Goal: Task Accomplishment & Management: Use online tool/utility

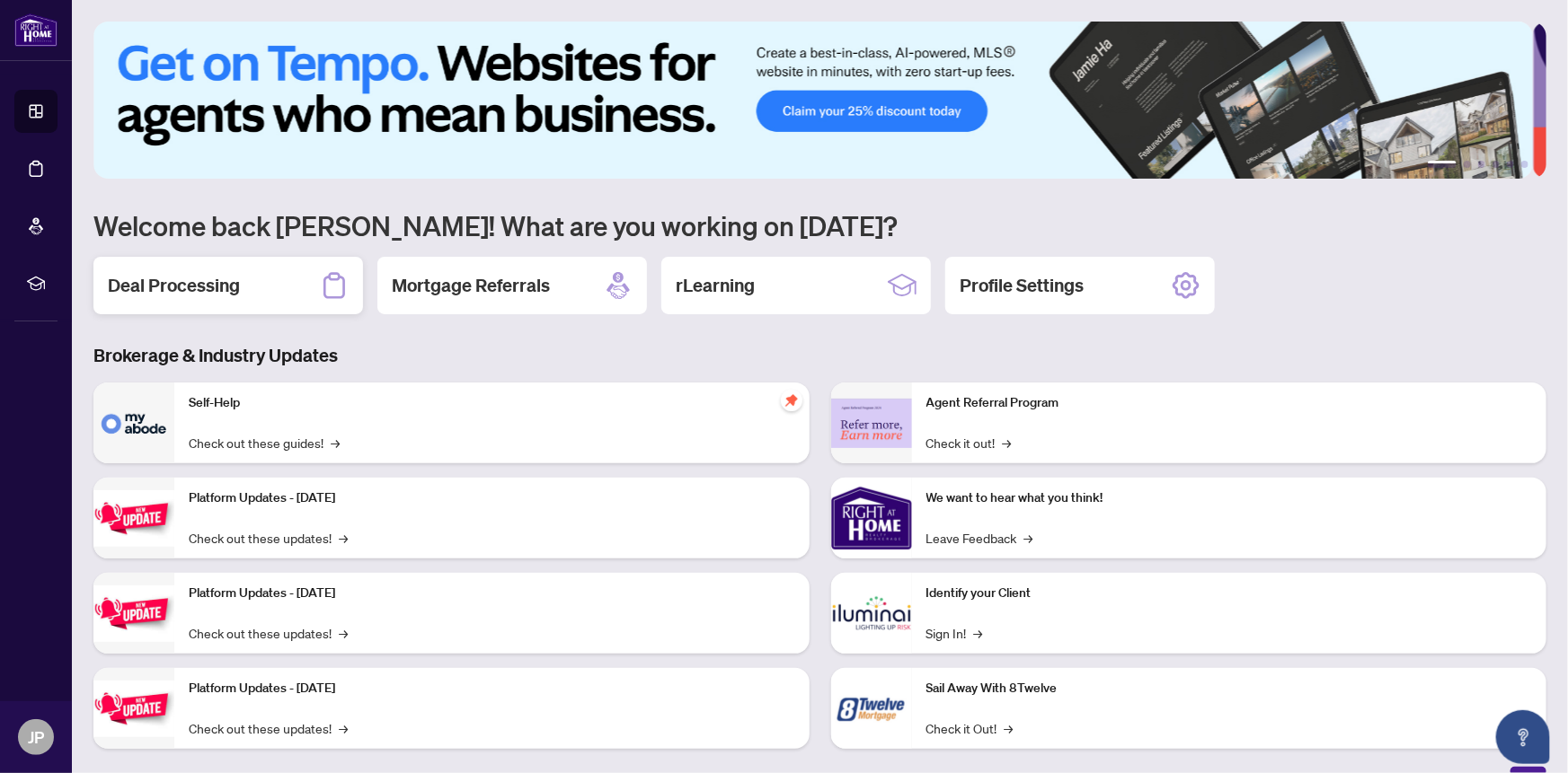
click at [210, 286] on h2 "Deal Processing" at bounding box center [173, 286] width 132 height 25
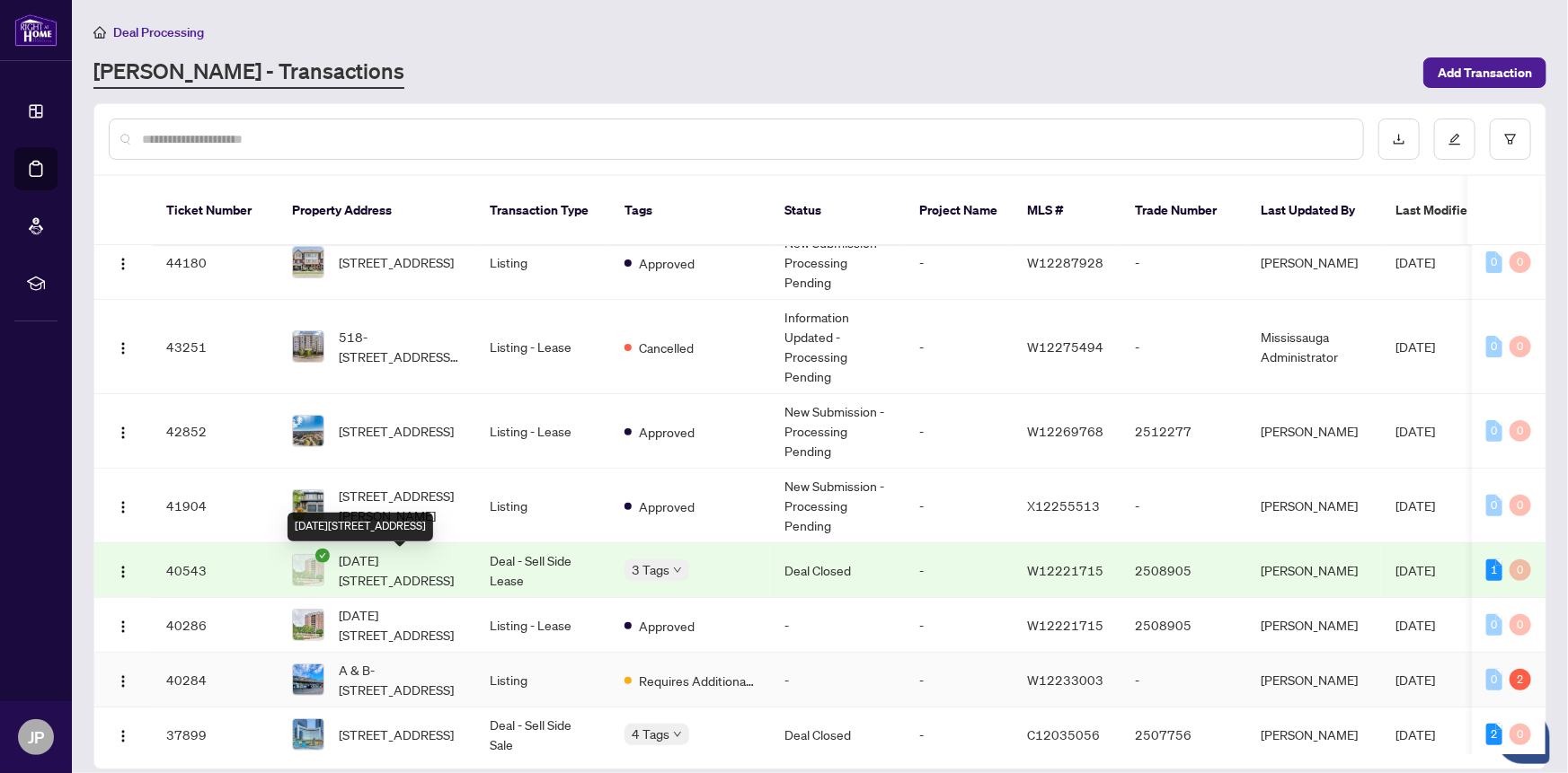
scroll to position [326, 0]
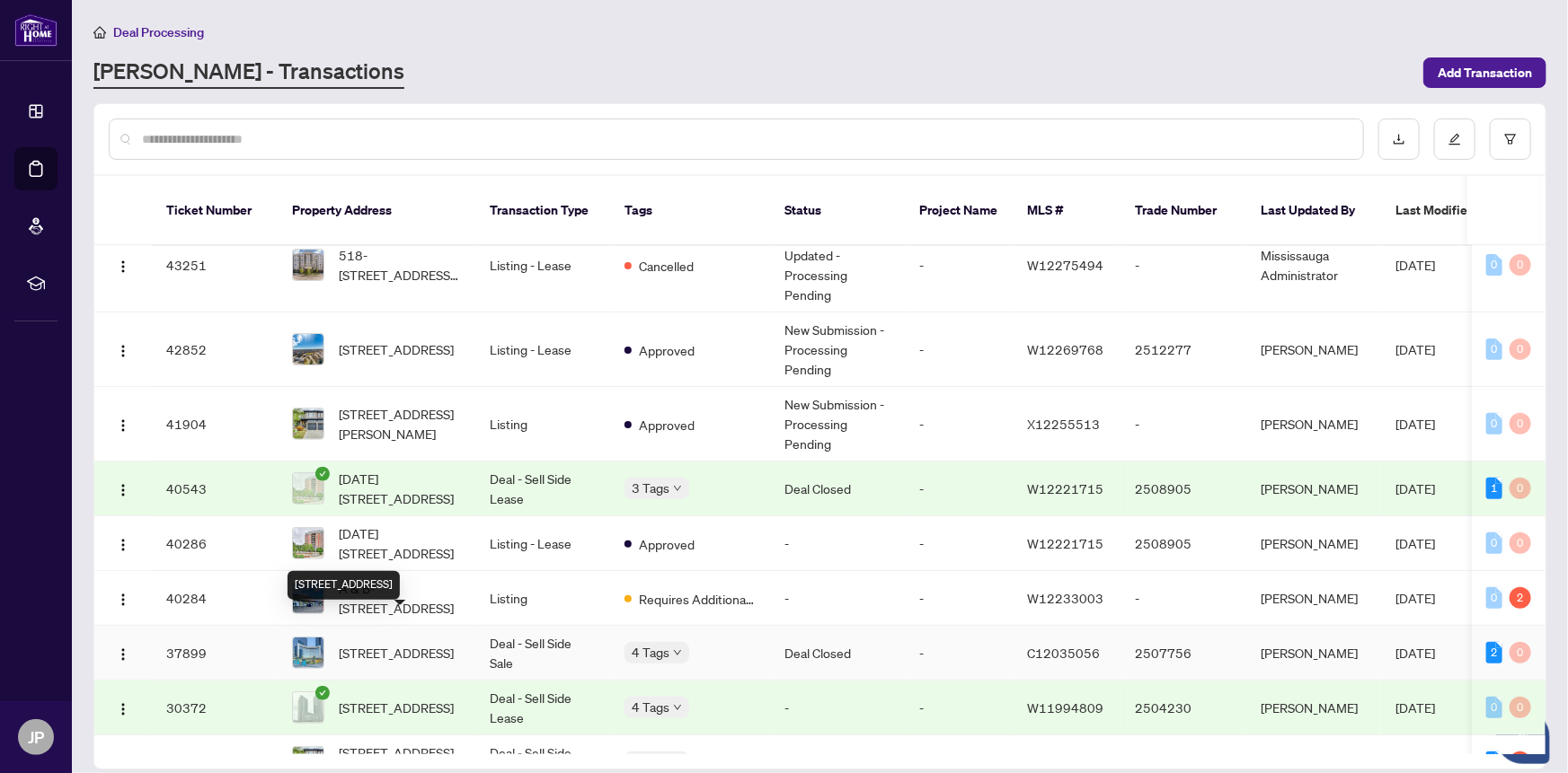
click at [395, 644] on span "[STREET_ADDRESS]" at bounding box center [396, 653] width 115 height 20
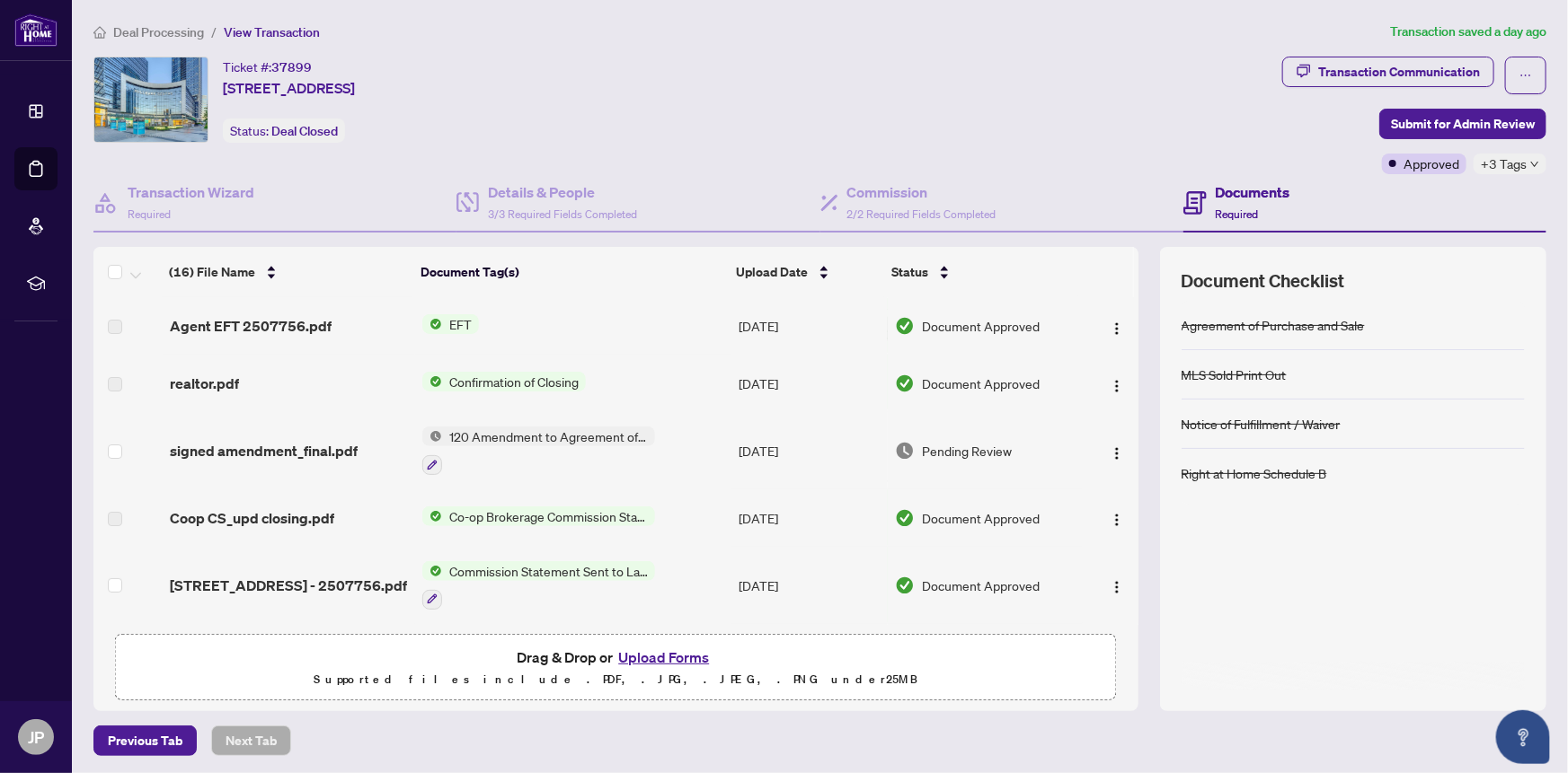
click at [1238, 642] on div "Agreement of Purchase and Sale MLS Sold Print Out Notice of Fulfillment / Waive…" at bounding box center [1353, 495] width 343 height 389
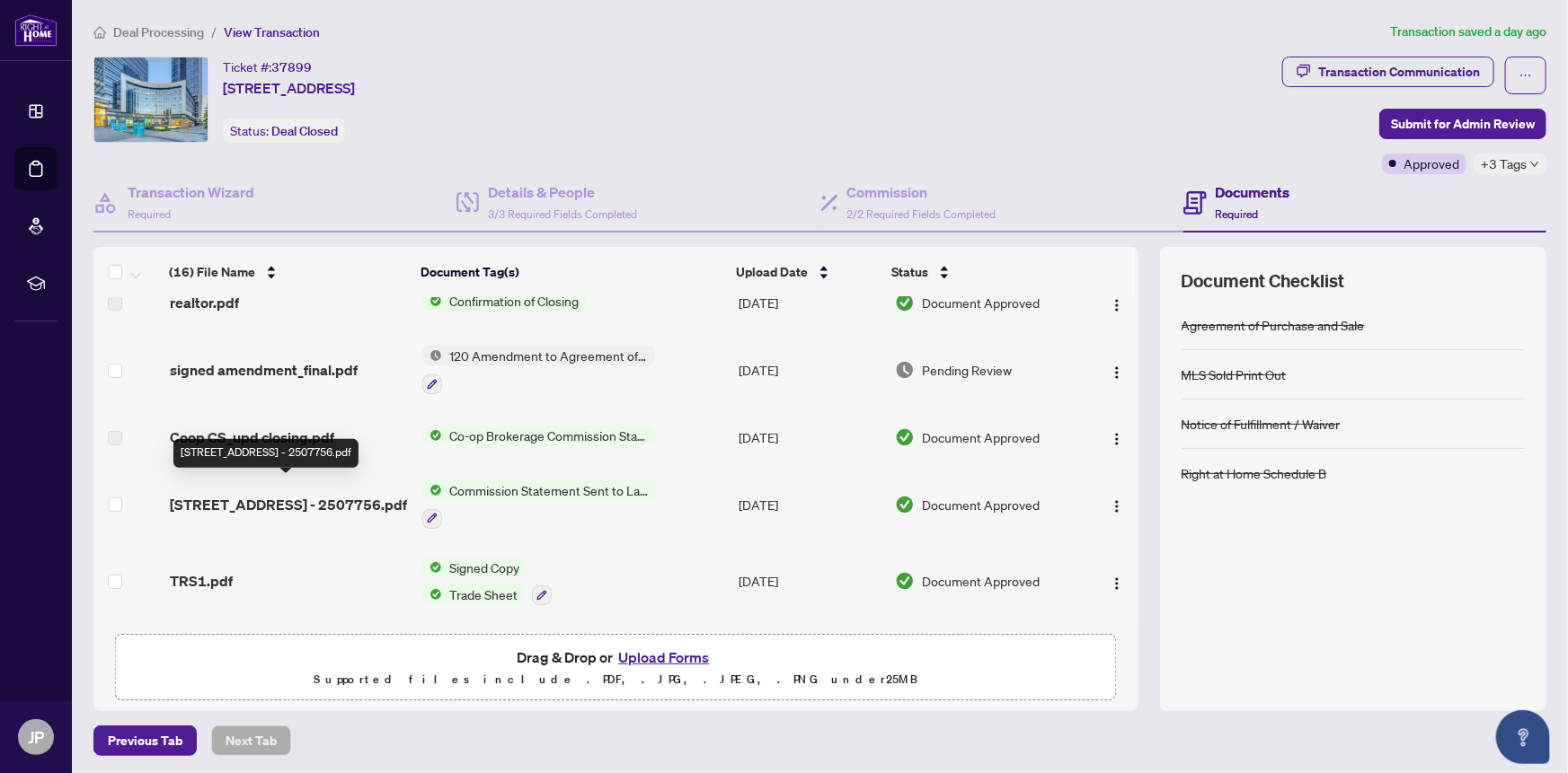
click at [278, 495] on span "[STREET_ADDRESS] - 2507756.pdf" at bounding box center [288, 505] width 237 height 22
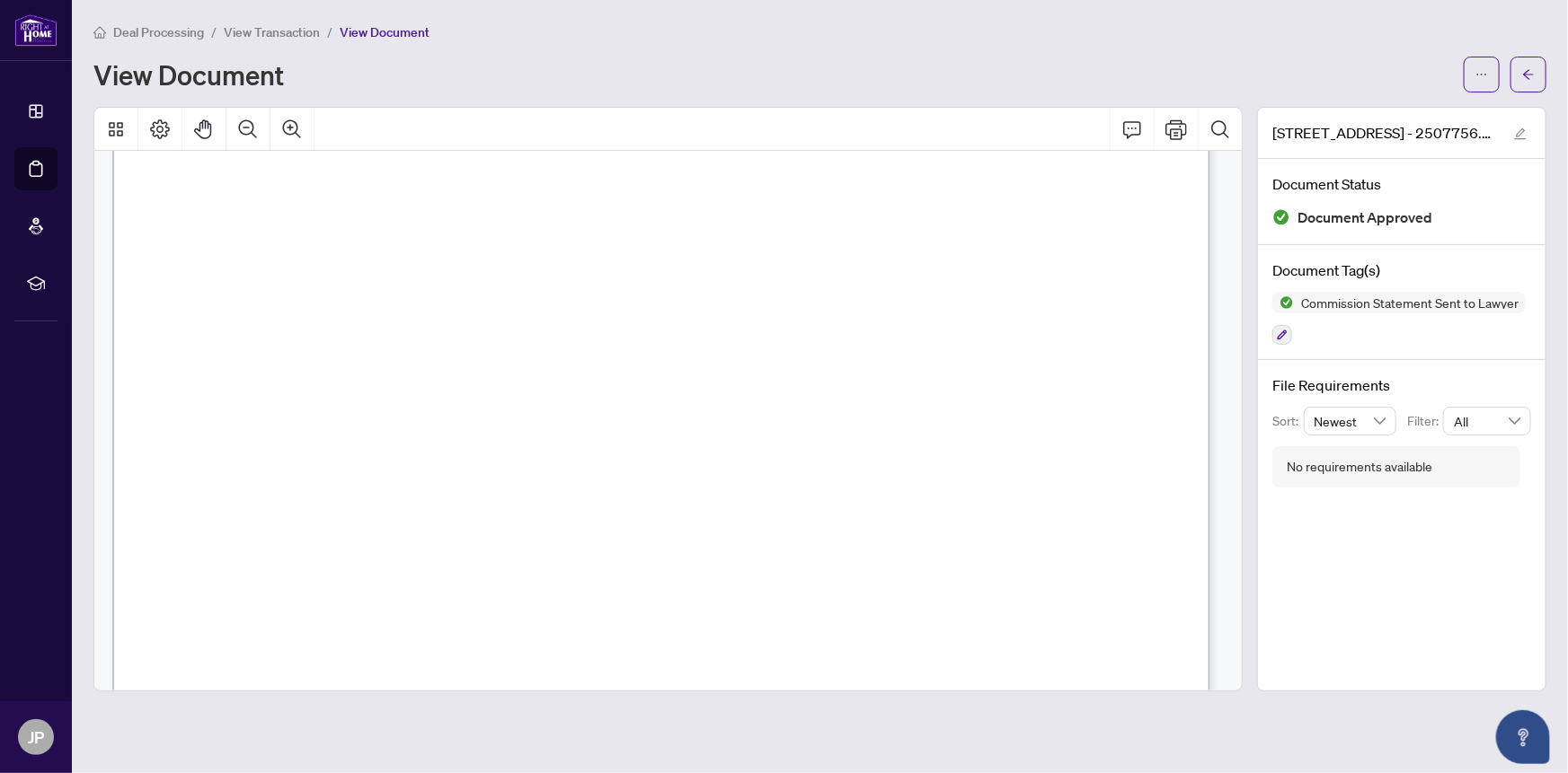
scroll to position [408, 0]
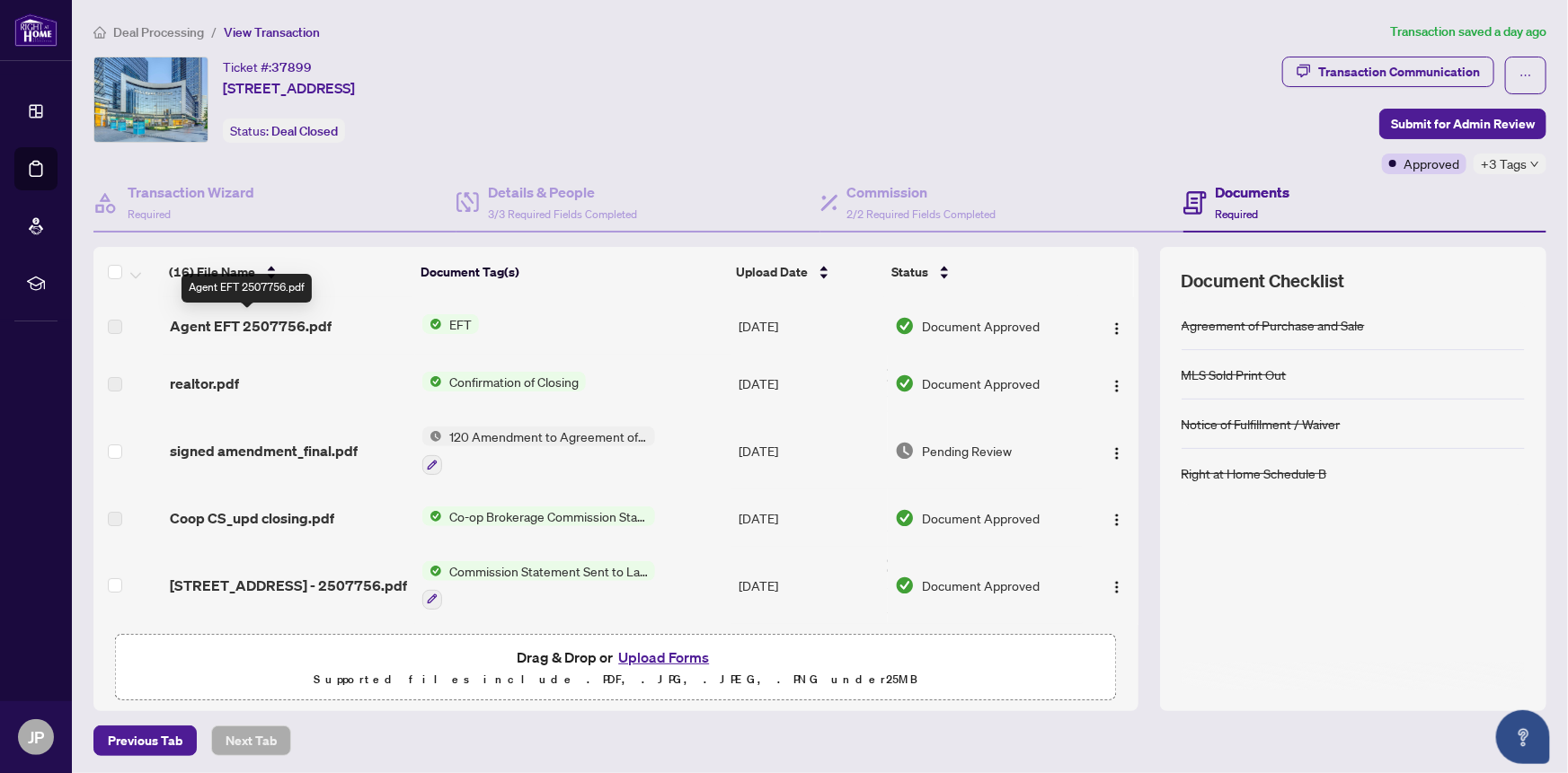
click at [231, 318] on span "Agent EFT 2507756.pdf" at bounding box center [250, 326] width 162 height 22
click at [297, 324] on span "Agent EFT 2507756.pdf" at bounding box center [250, 326] width 162 height 22
click at [444, 323] on span "EFT" at bounding box center [461, 324] width 37 height 20
click at [490, 383] on span "EFT" at bounding box center [445, 383] width 198 height 20
click at [570, 303] on td "EFT" at bounding box center [573, 325] width 317 height 58
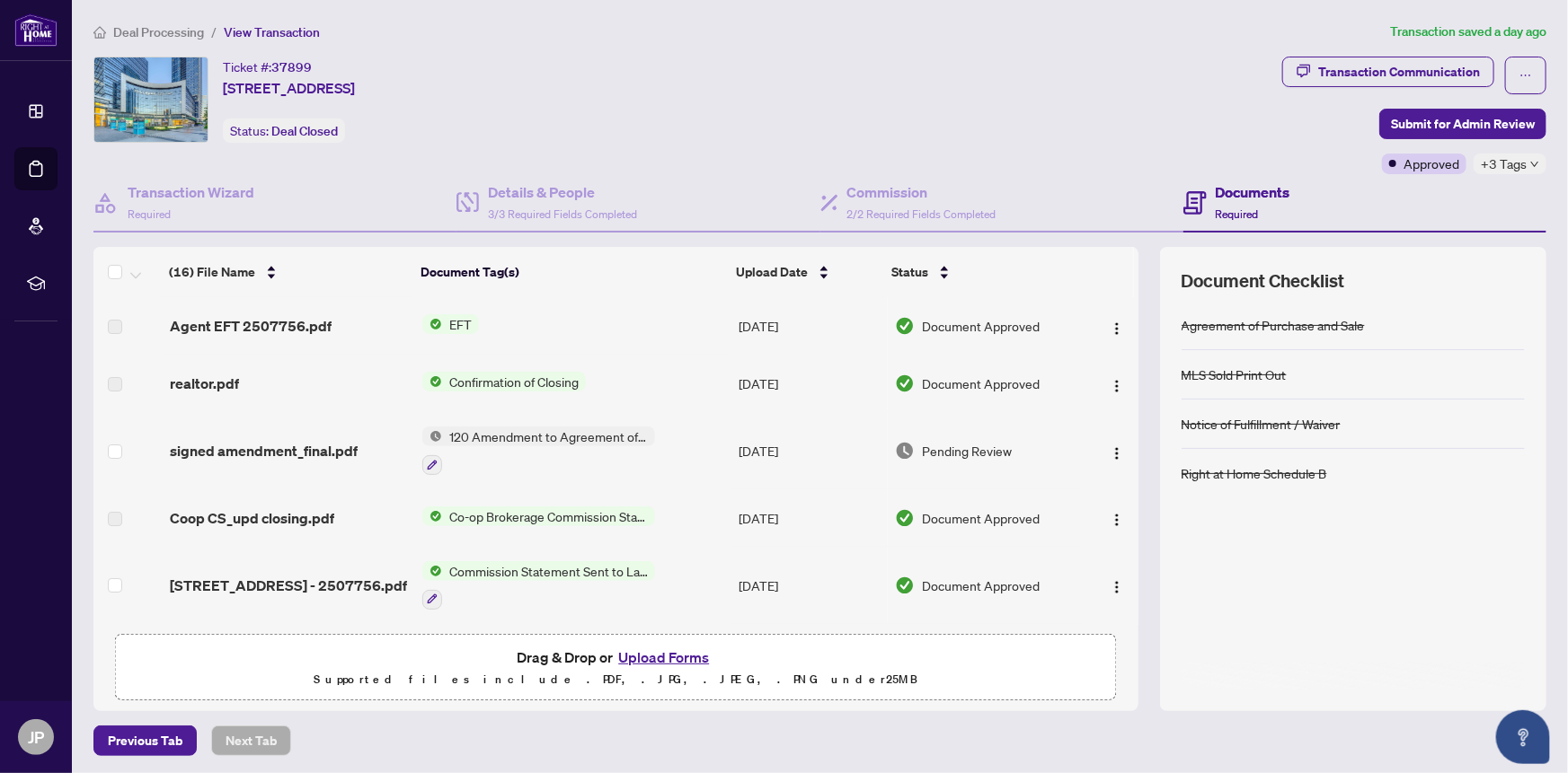
click at [503, 374] on span "Confirmation of Closing" at bounding box center [514, 382] width 144 height 20
drag, startPoint x: 601, startPoint y: 314, endPoint x: 645, endPoint y: 351, distance: 57.5
click at [603, 314] on td "EFT" at bounding box center [573, 325] width 317 height 58
click at [156, 27] on span "Deal Processing" at bounding box center [159, 32] width 91 height 17
